Goal: Find specific page/section: Find specific page/section

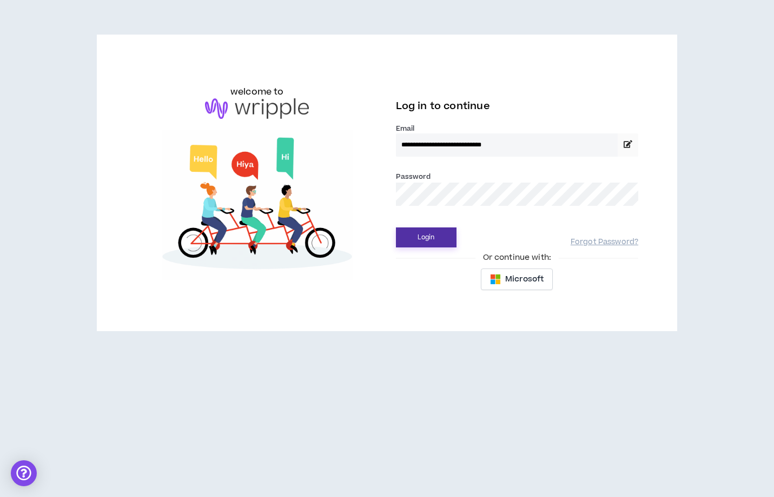
click at [428, 236] on button "Login" at bounding box center [426, 238] width 61 height 20
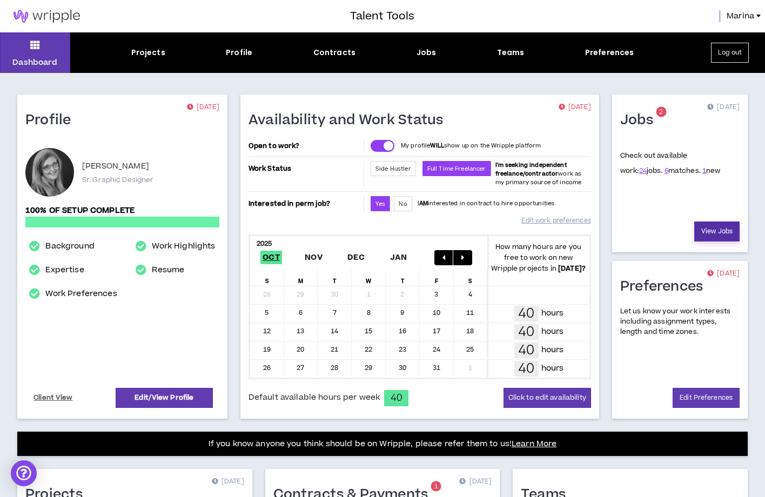
click at [714, 228] on link "View Jobs" at bounding box center [717, 232] width 45 height 20
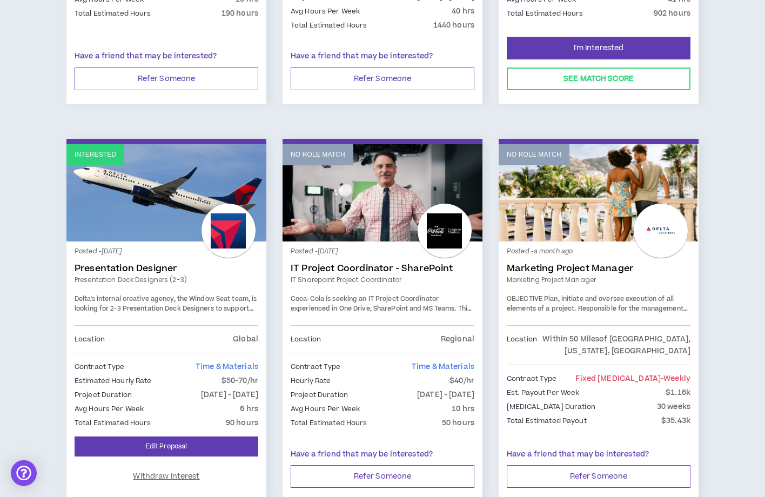
scroll to position [1771, 0]
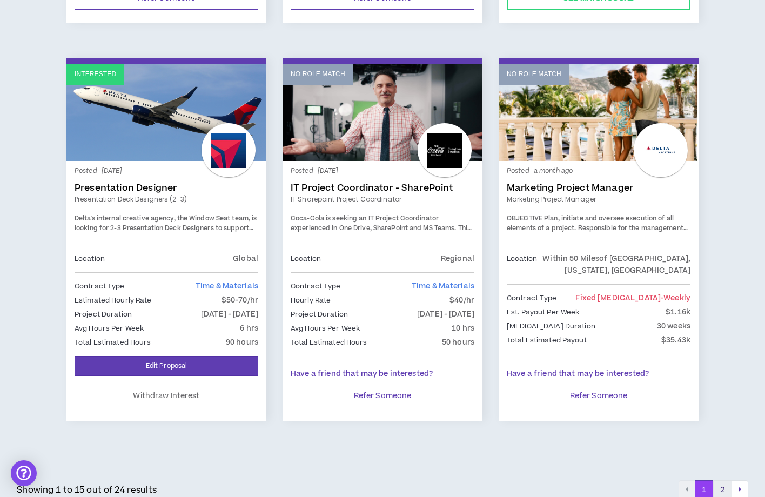
click at [725, 481] on button "2" at bounding box center [723, 490] width 19 height 19
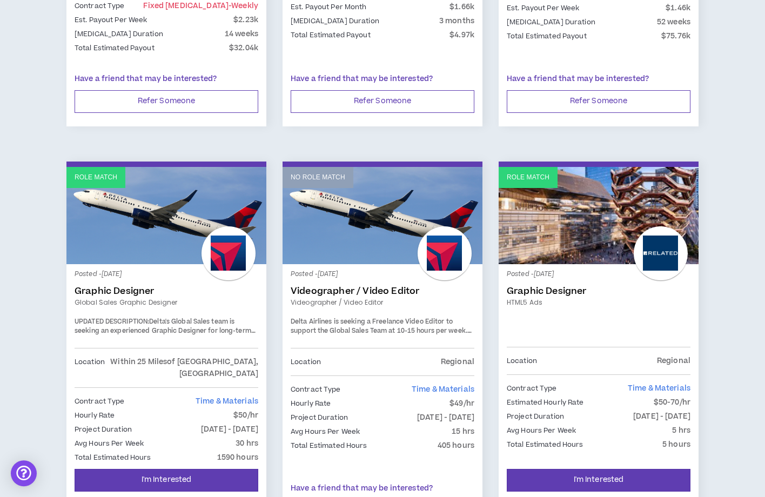
scroll to position [971, 0]
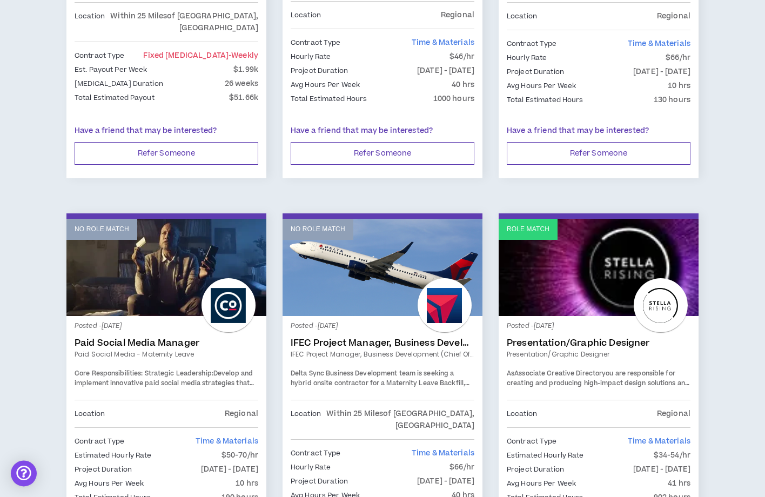
scroll to position [1771, 0]
